Goal: Information Seeking & Learning: Learn about a topic

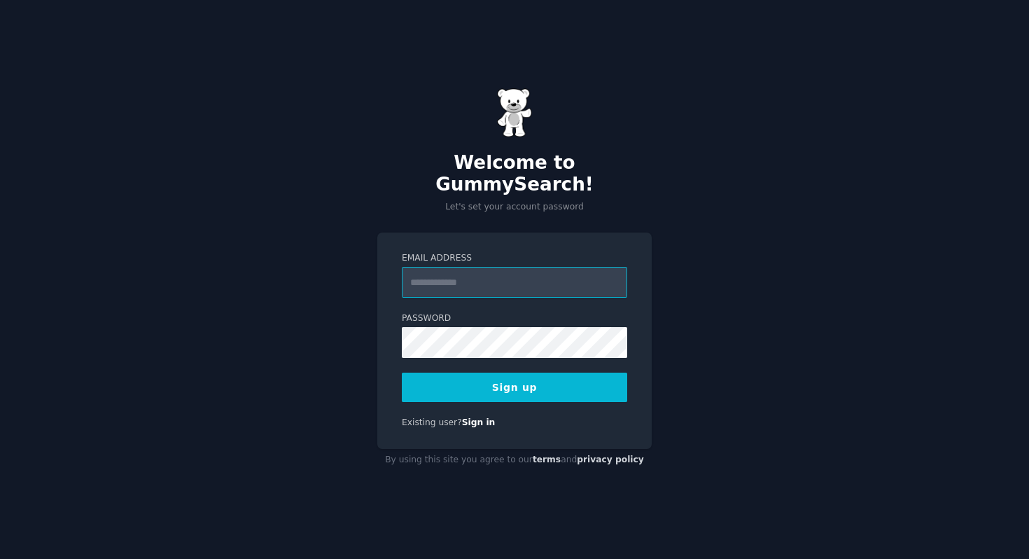
click at [546, 278] on input "Email Address" at bounding box center [514, 282] width 225 height 31
type input "**********"
click at [402, 372] on button "Sign up" at bounding box center [514, 386] width 225 height 29
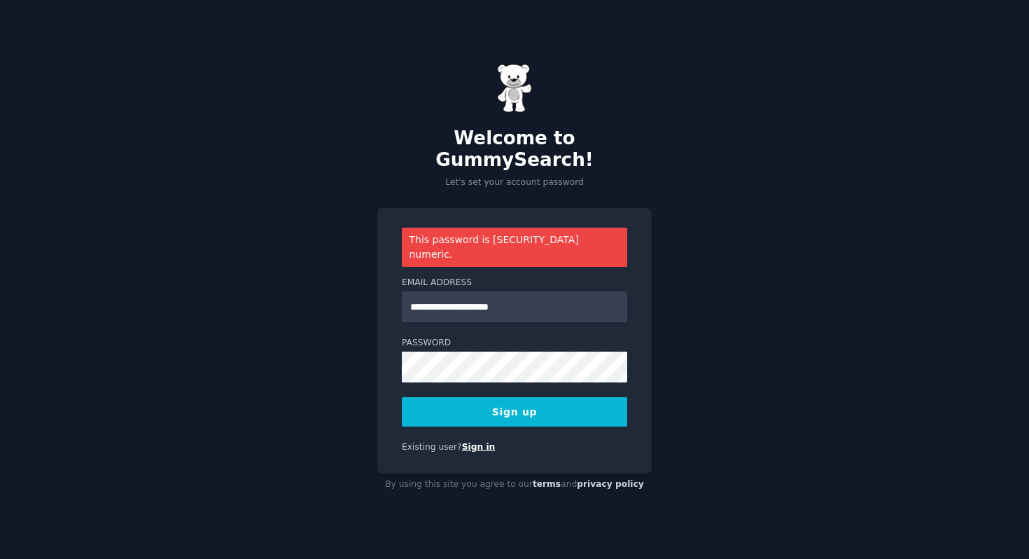
click at [480, 442] on link "Sign in" at bounding box center [479, 447] width 34 height 10
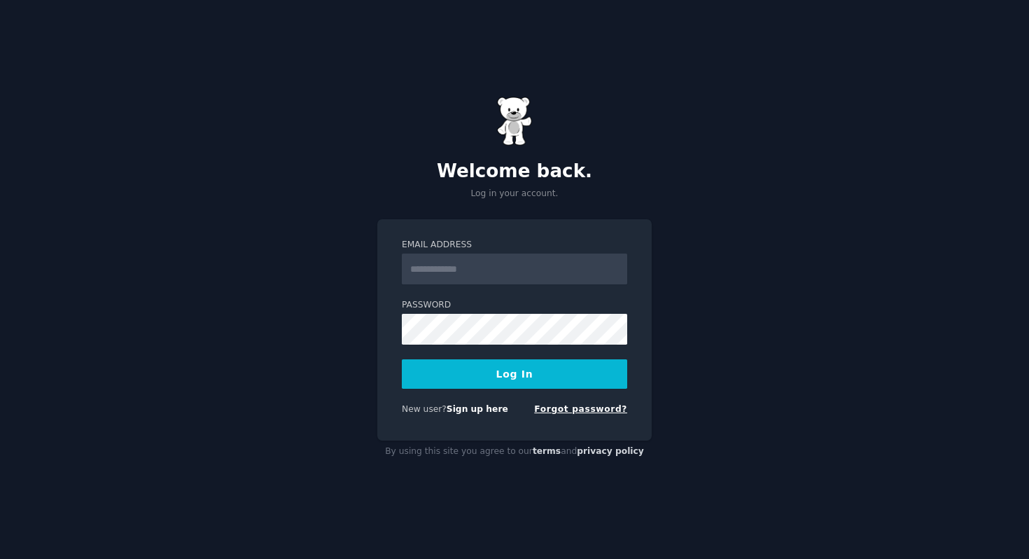
click at [570, 406] on link "Forgot password?" at bounding box center [580, 409] width 93 height 10
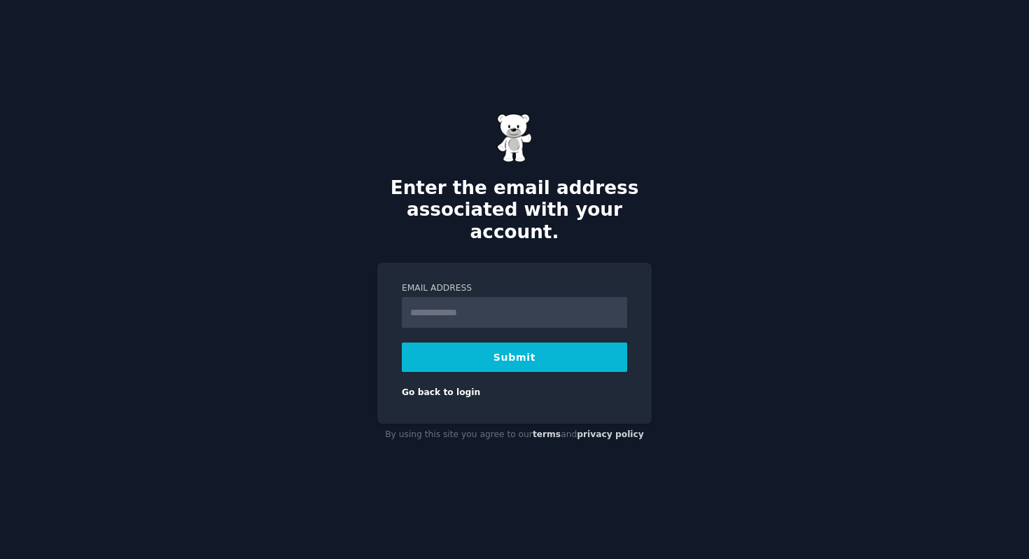
click at [501, 297] on input "Email Address" at bounding box center [514, 312] width 225 height 31
type input "**********"
click at [496, 357] on button "Submit" at bounding box center [514, 356] width 225 height 29
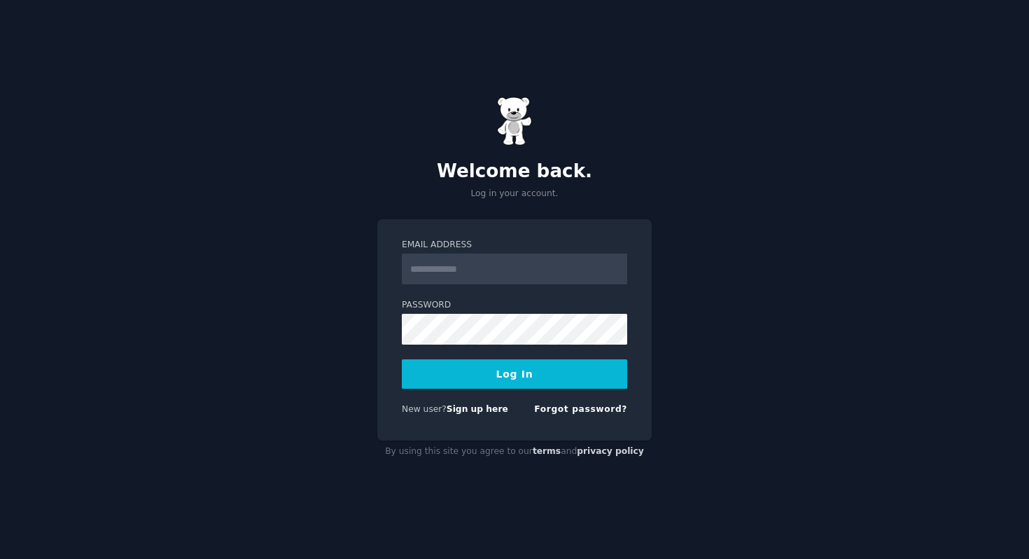
click at [533, 266] on input "Email Address" at bounding box center [514, 268] width 225 height 31
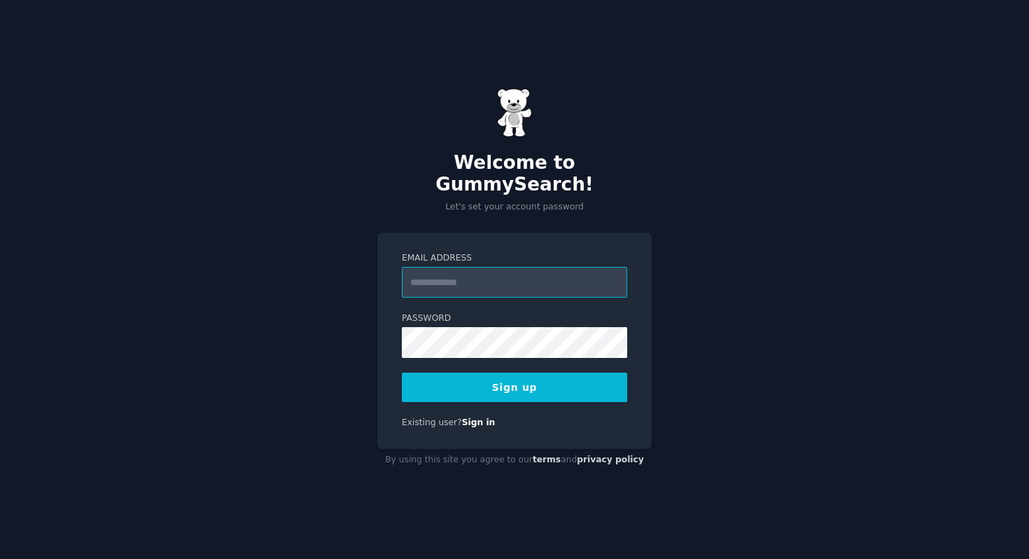
click at [475, 279] on input "Email Address" at bounding box center [514, 282] width 225 height 31
type input "**********"
click at [525, 381] on button "Sign up" at bounding box center [514, 386] width 225 height 29
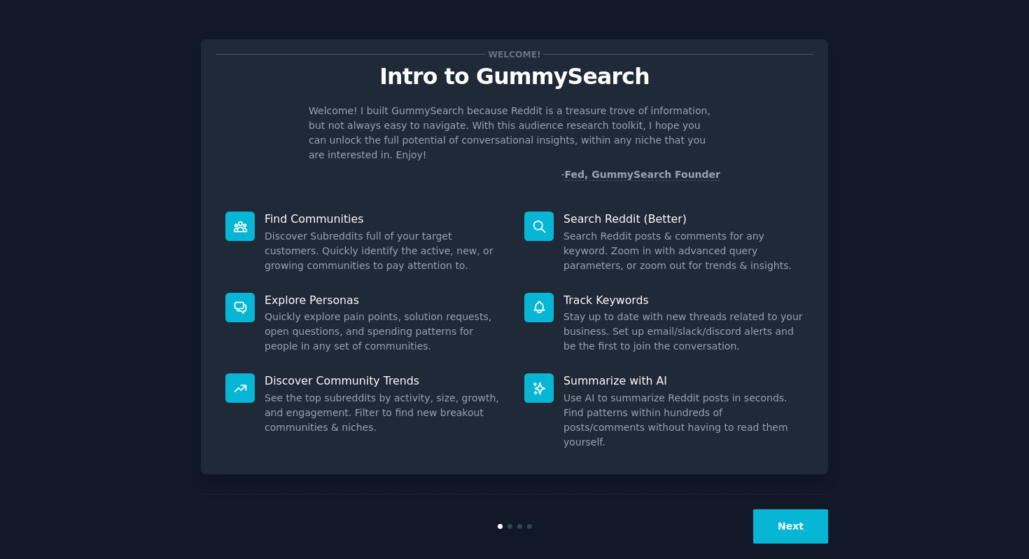
click at [809, 510] on button "Next" at bounding box center [790, 526] width 75 height 34
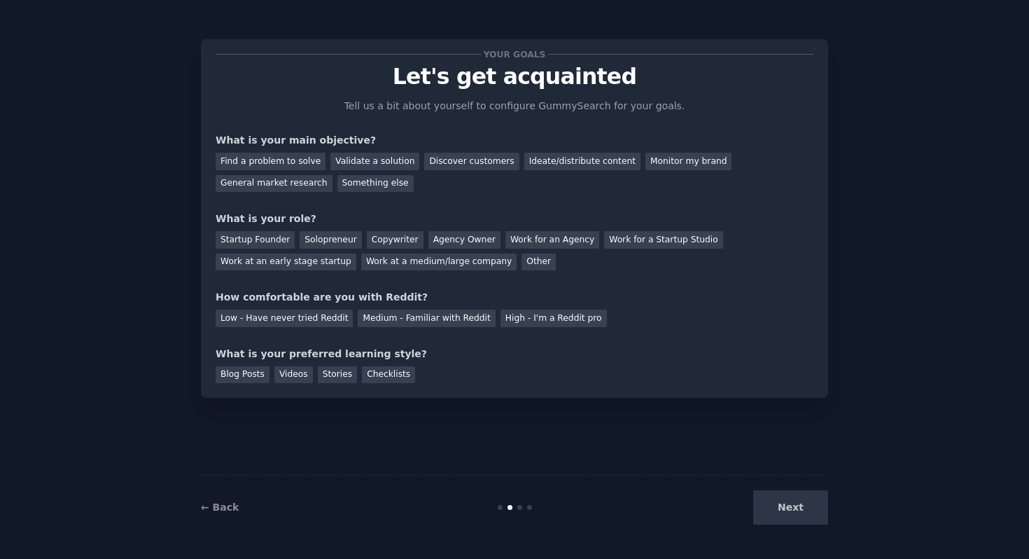
click at [809, 510] on div "Next" at bounding box center [723, 507] width 209 height 34
click at [383, 241] on div "Copywriter" at bounding box center [395, 240] width 57 height 18
click at [805, 507] on div "Next" at bounding box center [723, 507] width 209 height 34
click at [340, 378] on div "Stories" at bounding box center [337, 375] width 39 height 18
click at [285, 375] on div "Videos" at bounding box center [293, 375] width 39 height 18
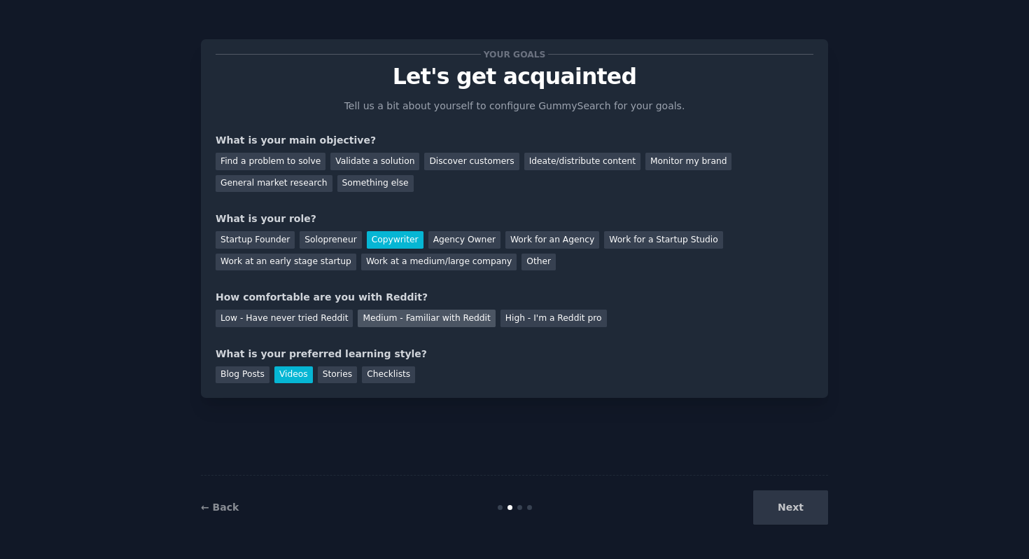
click at [426, 315] on div "Medium - Familiar with Reddit" at bounding box center [426, 318] width 137 height 18
click at [374, 155] on div "Validate a solution" at bounding box center [374, 162] width 89 height 18
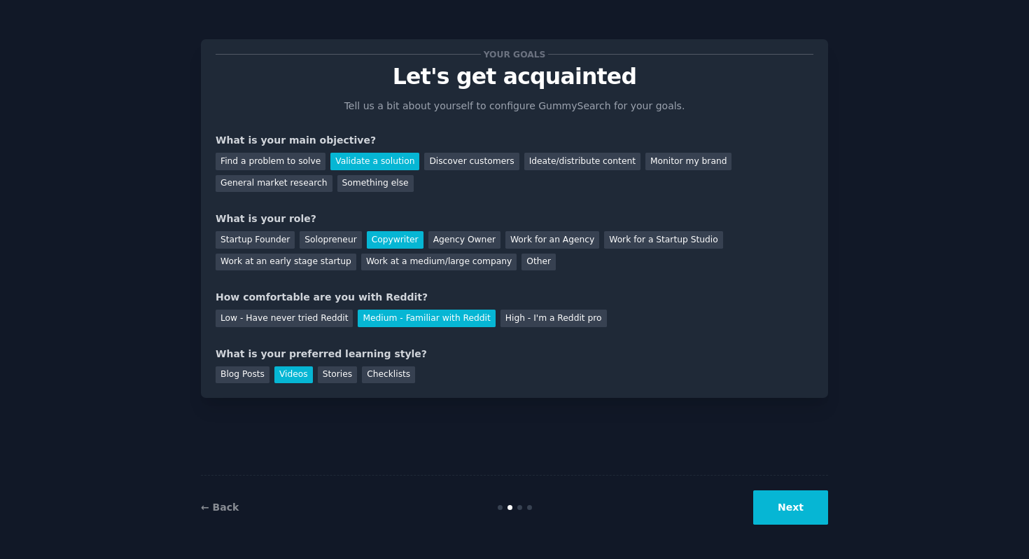
click at [793, 518] on button "Next" at bounding box center [790, 507] width 75 height 34
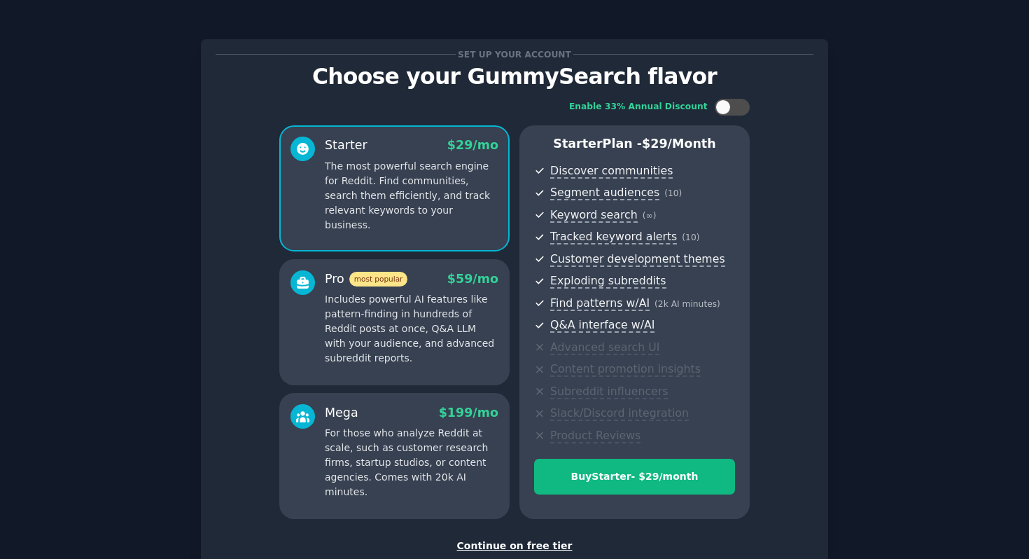
click at [529, 544] on div "Continue on free tier" at bounding box center [515, 545] width 598 height 15
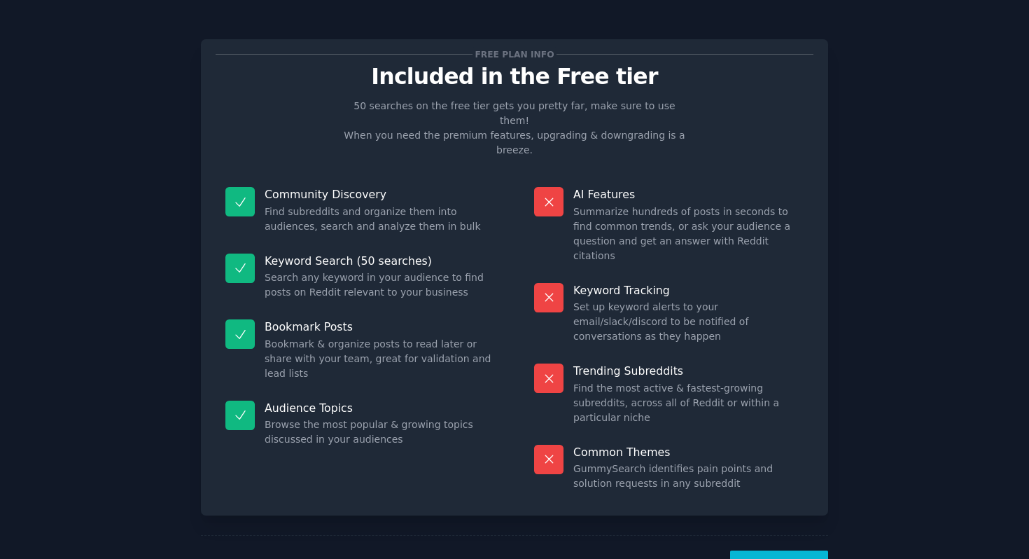
click at [775, 550] on button "Let's Go!" at bounding box center [779, 567] width 98 height 34
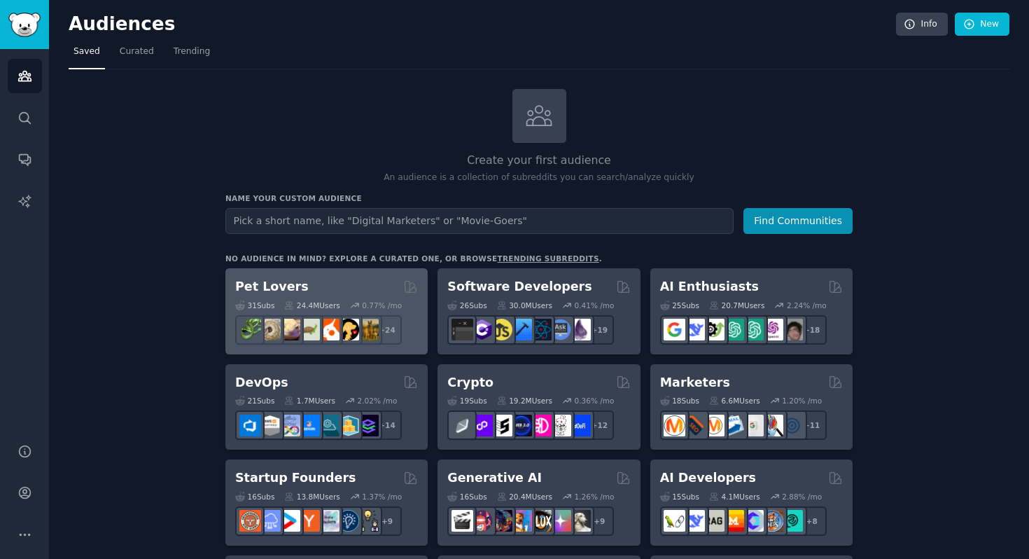
click at [343, 288] on div "Pet Lovers" at bounding box center [326, 287] width 183 height 18
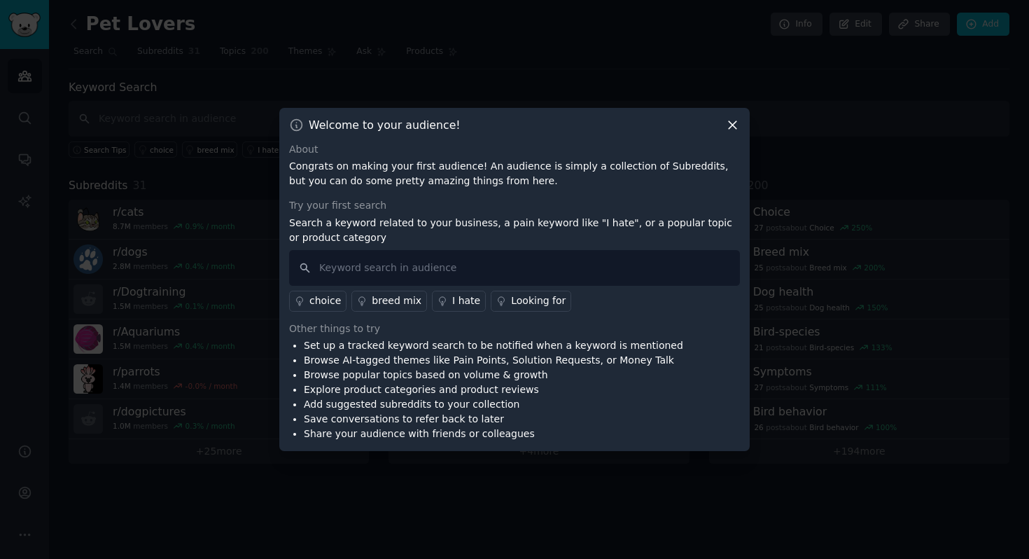
click at [735, 124] on icon at bounding box center [732, 125] width 15 height 15
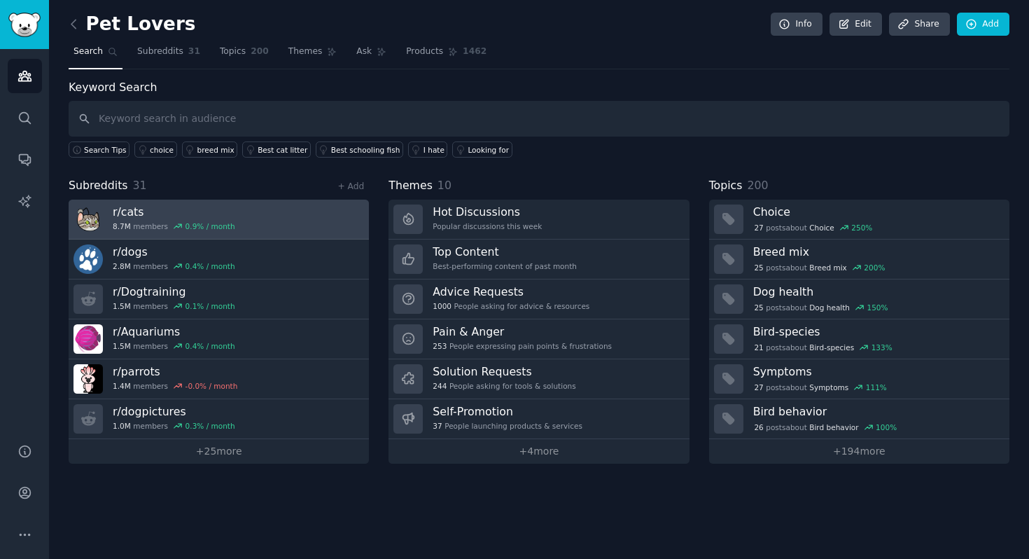
click at [290, 204] on link "r/ cats 8.7M members 0.9 % / month" at bounding box center [219, 220] width 300 height 40
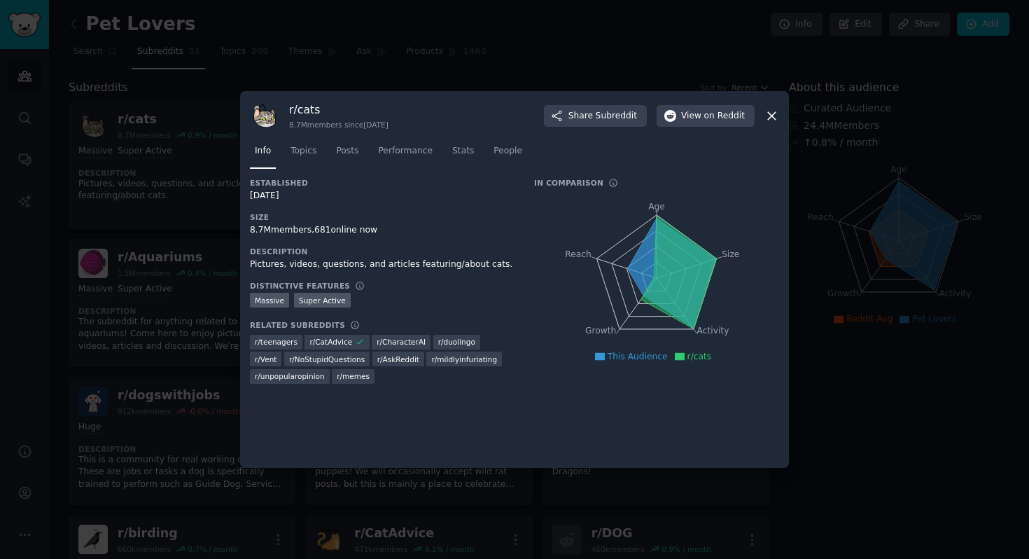
click at [195, 187] on div at bounding box center [514, 279] width 1029 height 559
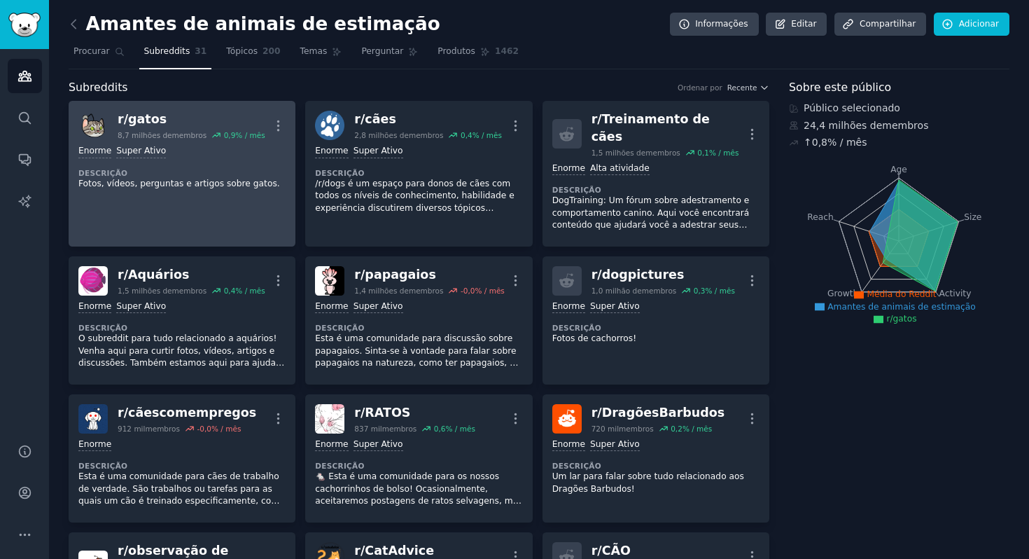
click at [204, 158] on div "Enorme Super Ativo Descrição Fotos, vídeos, perguntas e artigos sobre gatos." at bounding box center [181, 167] width 207 height 55
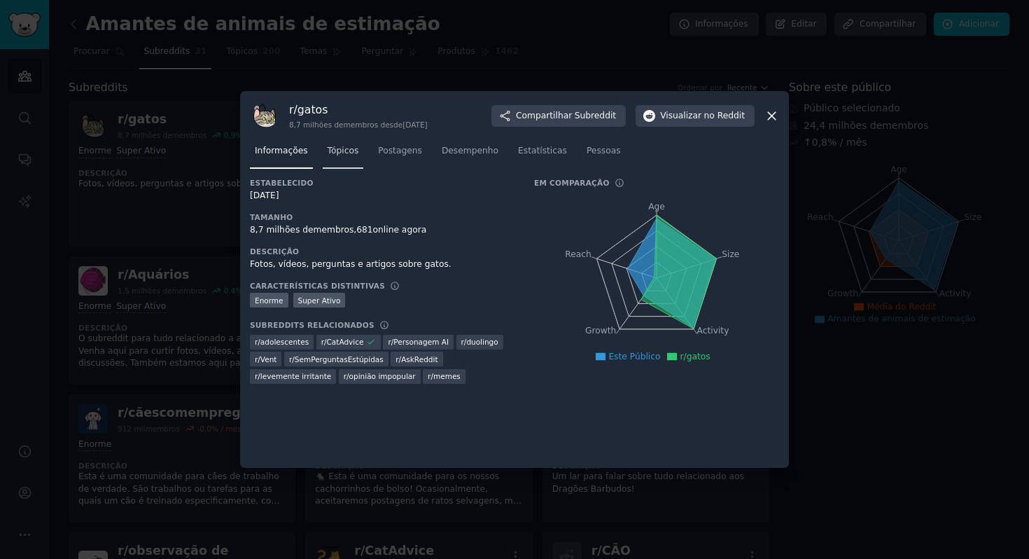
click at [351, 155] on font "Tópicos" at bounding box center [344, 151] width 32 height 10
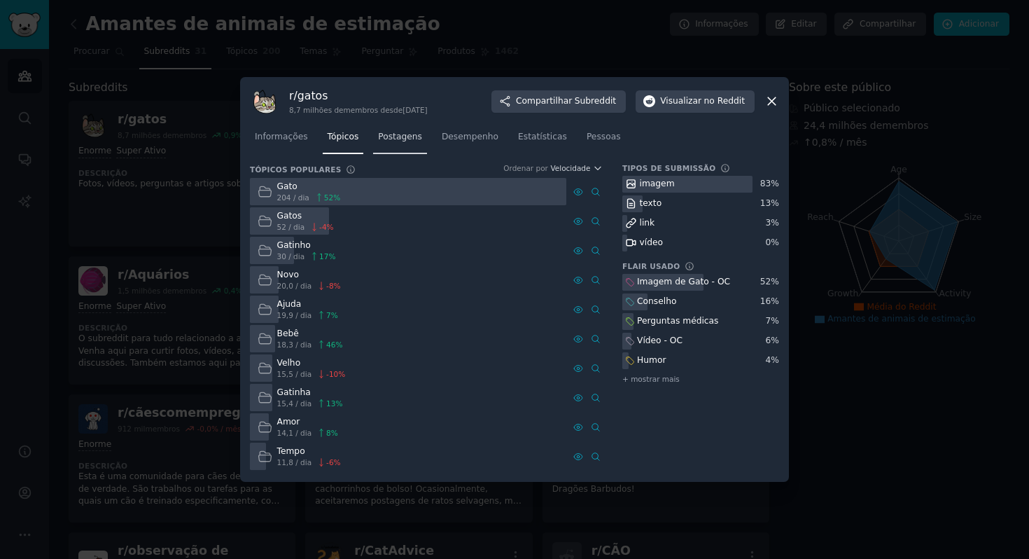
click at [389, 136] on font "Postagens" at bounding box center [400, 137] width 44 height 10
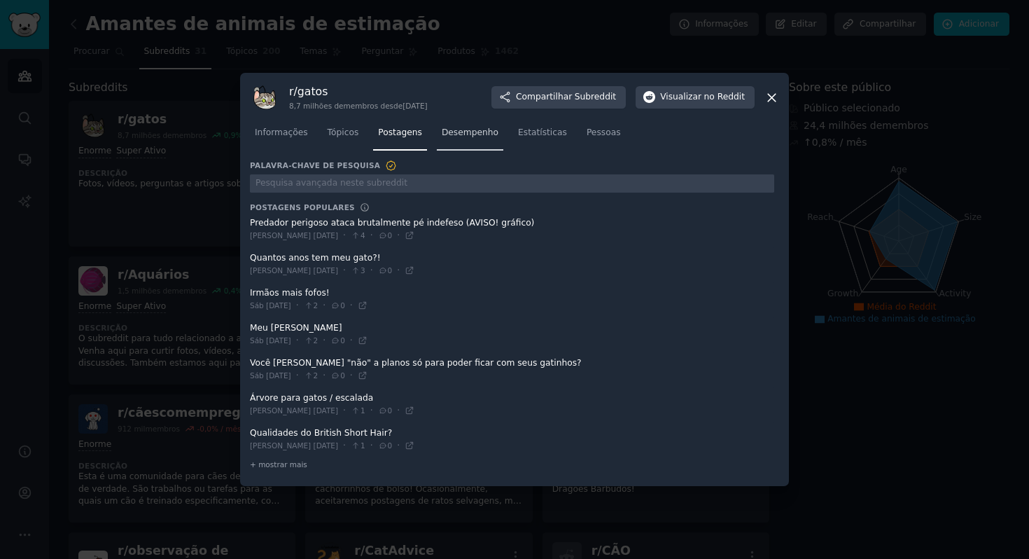
click at [484, 132] on font "Desempenho" at bounding box center [470, 132] width 57 height 10
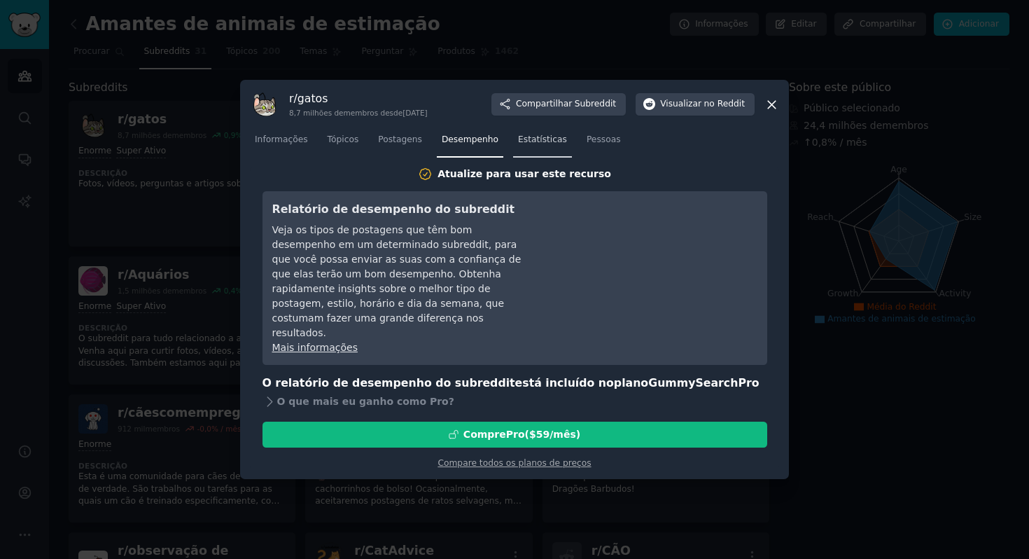
click at [540, 144] on font "Estatísticas" at bounding box center [542, 139] width 49 height 10
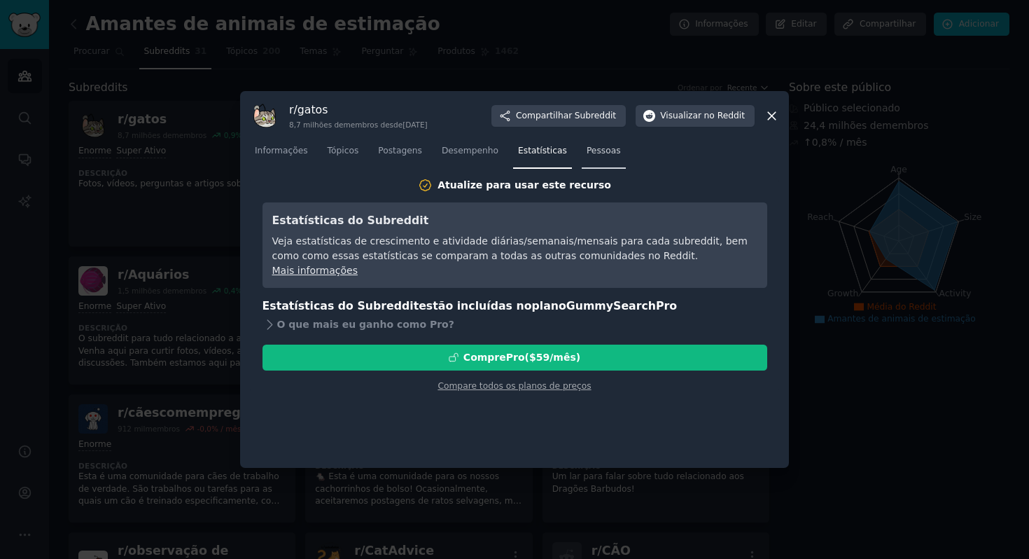
click at [587, 160] on link "Pessoas" at bounding box center [604, 154] width 44 height 29
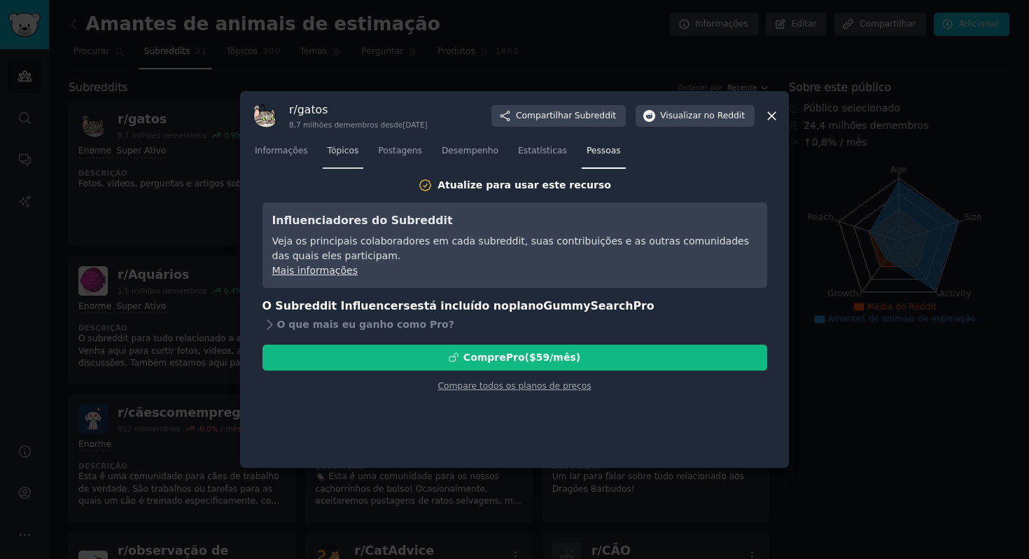
click at [339, 148] on font "Tópicos" at bounding box center [344, 151] width 32 height 10
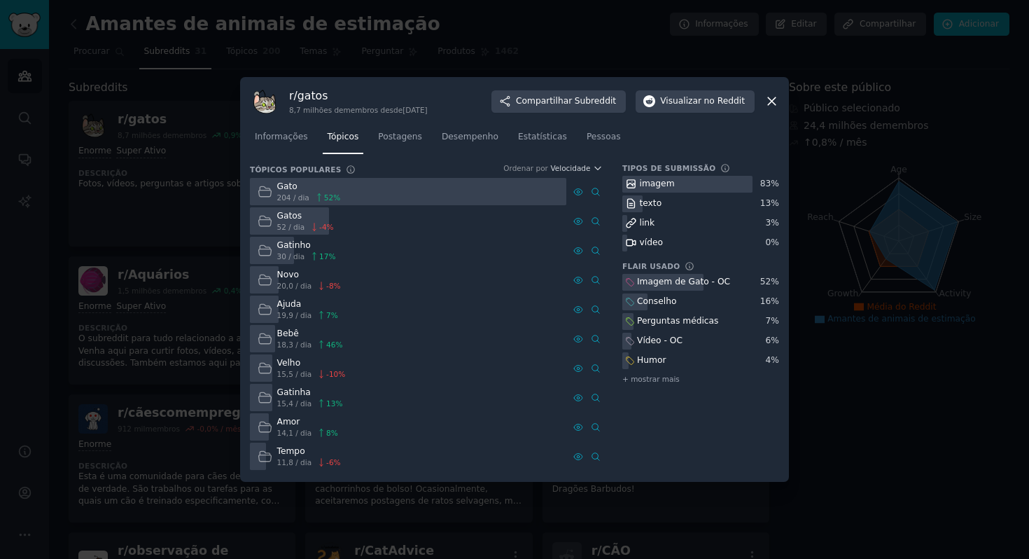
click at [385, 197] on div at bounding box center [408, 191] width 316 height 27
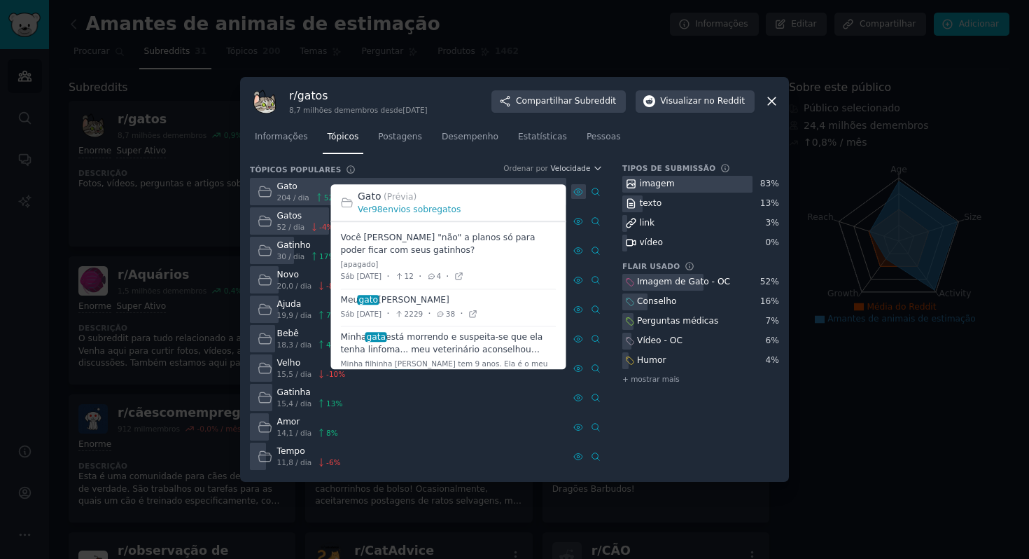
click at [574, 191] on icon at bounding box center [578, 192] width 10 height 10
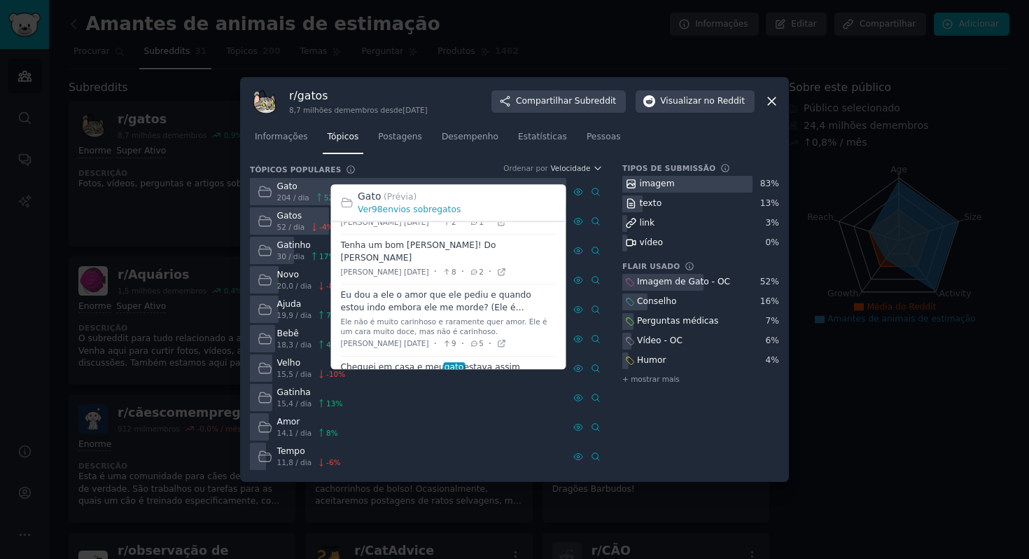
scroll to position [295, 0]
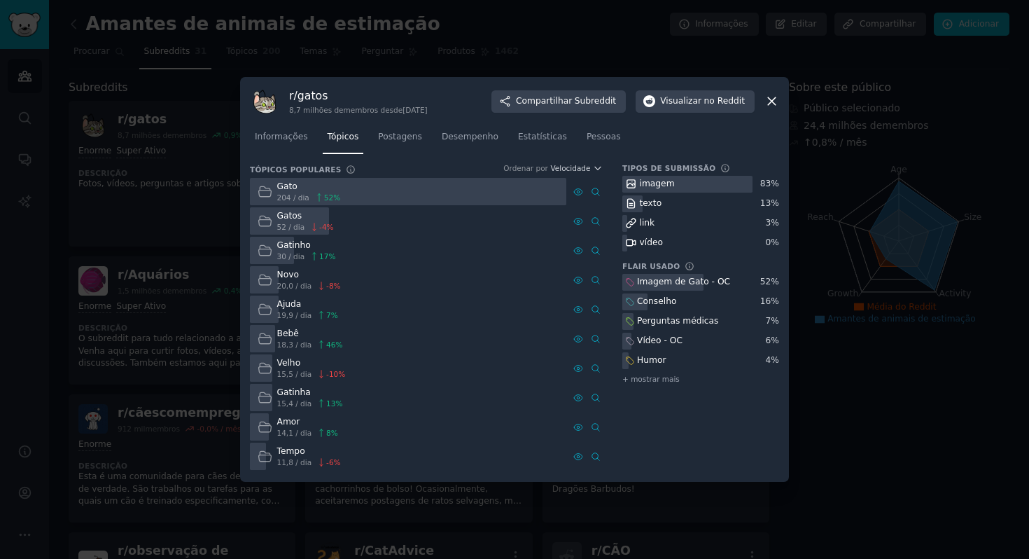
click at [678, 203] on div "texto" at bounding box center [700, 204] width 157 height 18
click at [328, 257] on font "%" at bounding box center [331, 256] width 7 height 8
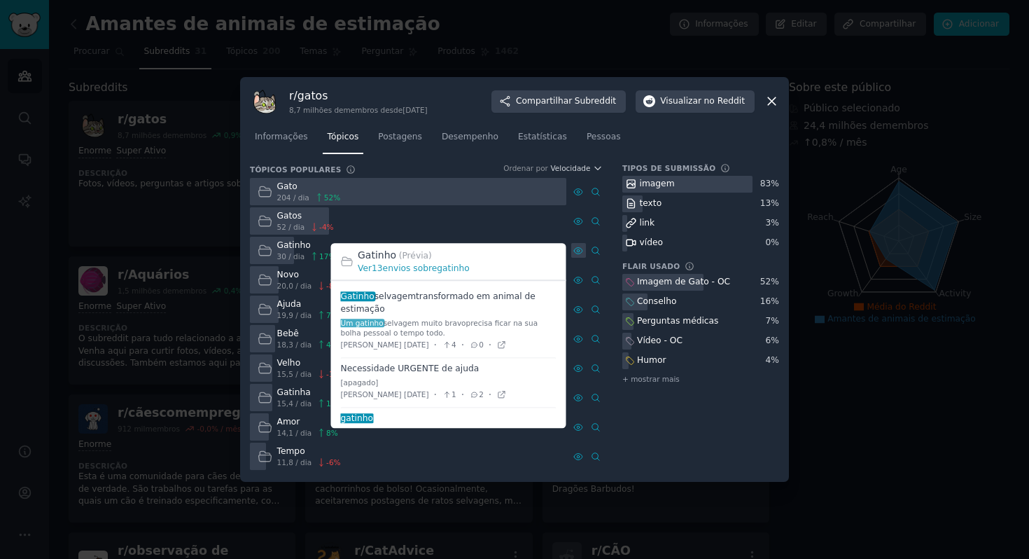
click at [580, 251] on icon at bounding box center [578, 251] width 10 height 10
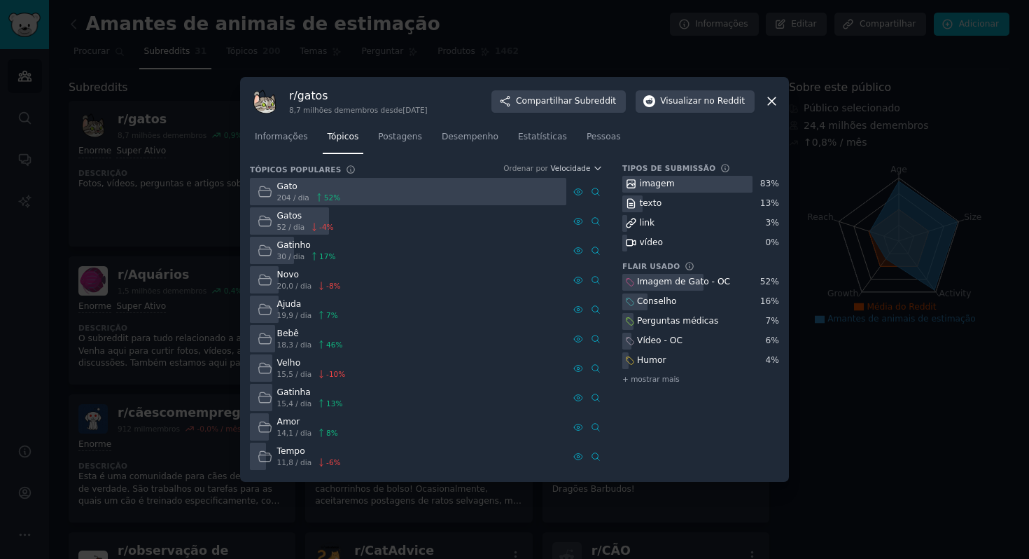
click at [770, 100] on icon at bounding box center [772, 102] width 8 height 8
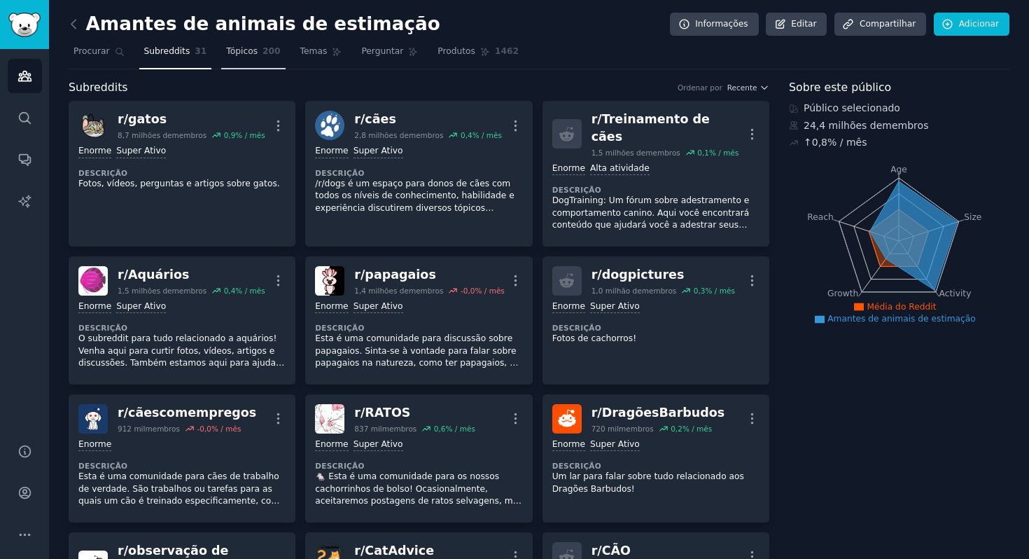
click at [236, 58] on link "Tópicos 200" at bounding box center [253, 55] width 64 height 29
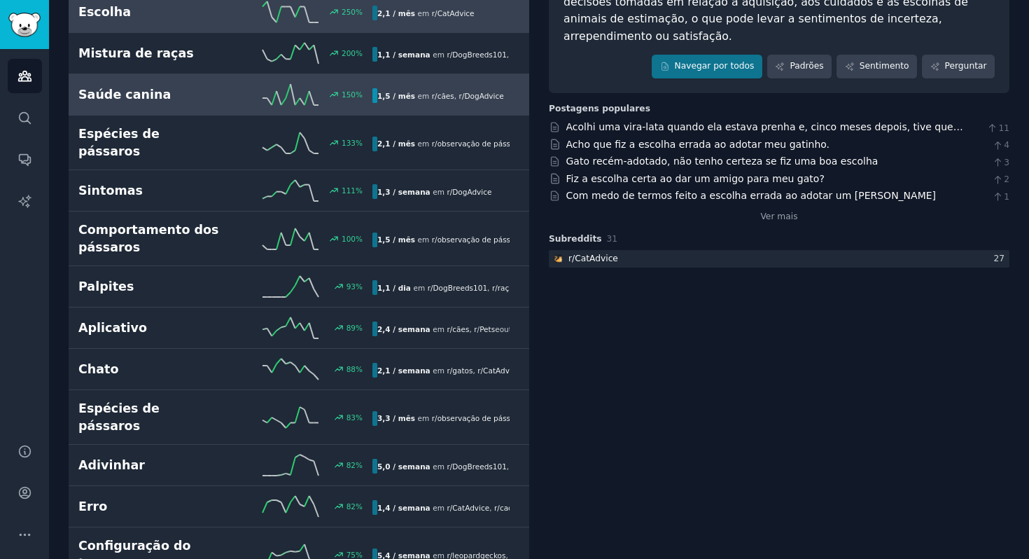
scroll to position [200, 0]
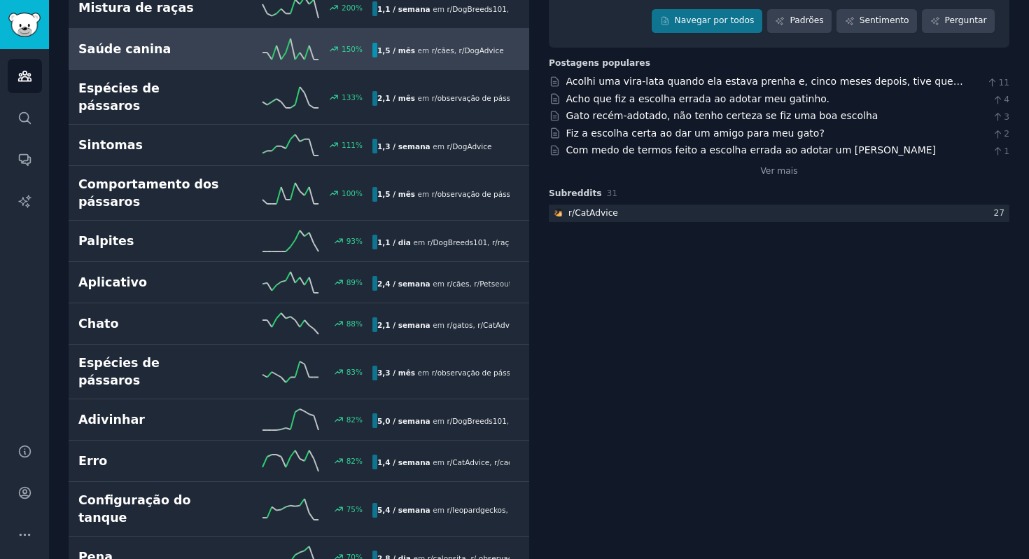
click at [239, 272] on div "89 %" at bounding box center [298, 282] width 147 height 21
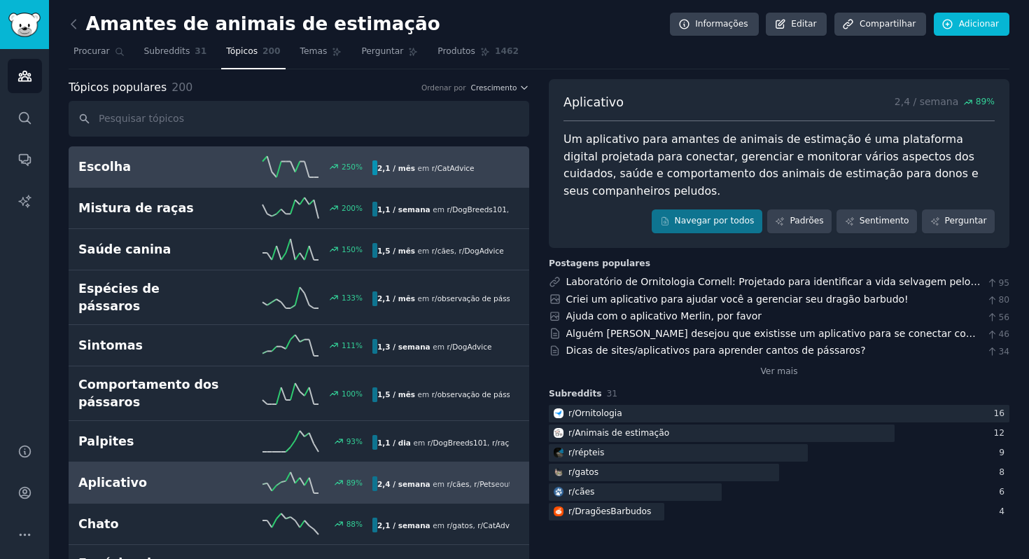
click at [326, 185] on link "Escolha 250 % 2,1 / mês em r/ CatAdvice" at bounding box center [299, 166] width 461 height 41
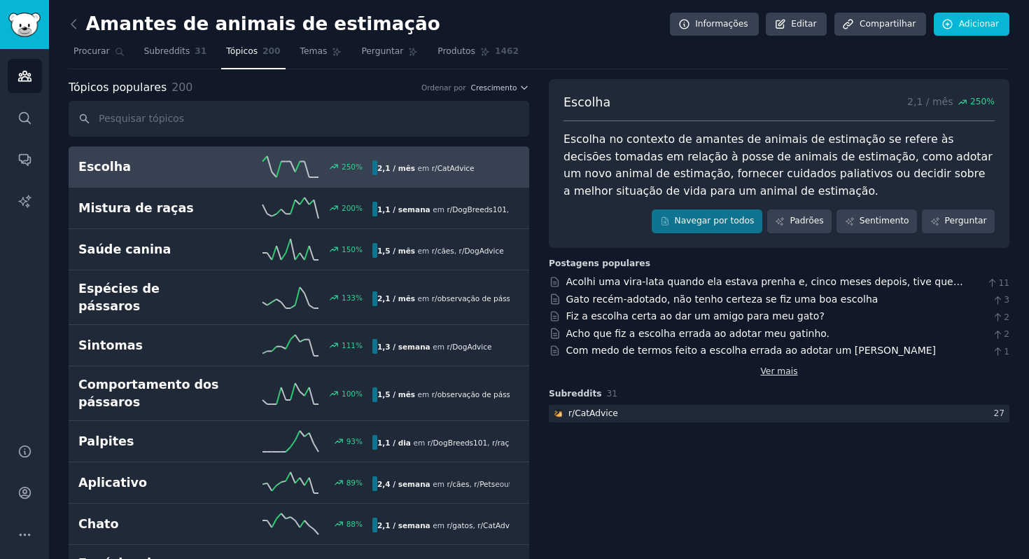
click at [771, 371] on font "Ver mais" at bounding box center [778, 371] width 37 height 10
